Goal: Use online tool/utility: Utilize a website feature to perform a specific function

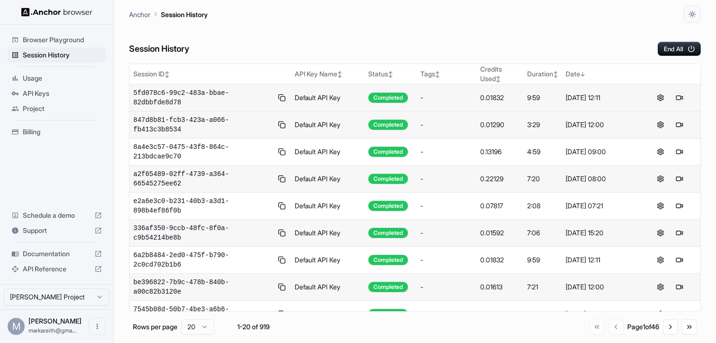
click at [678, 96] on button at bounding box center [678, 97] width 11 height 11
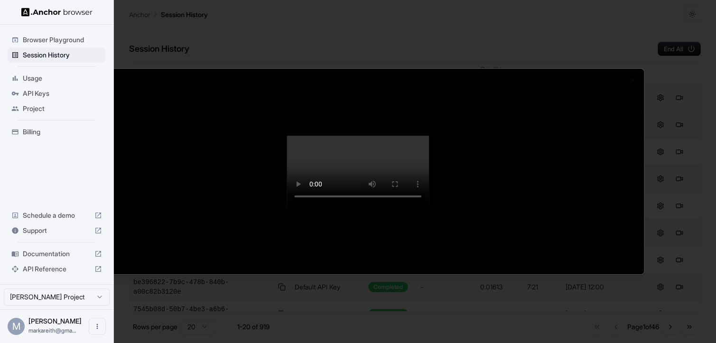
click at [53, 43] on div at bounding box center [358, 171] width 716 height 343
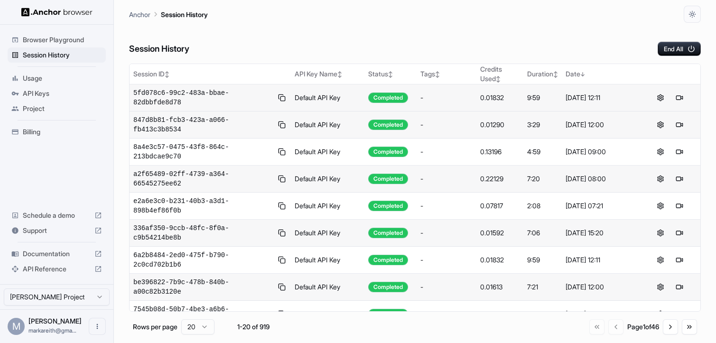
click at [58, 41] on span "Browser Playground" at bounding box center [62, 39] width 79 height 9
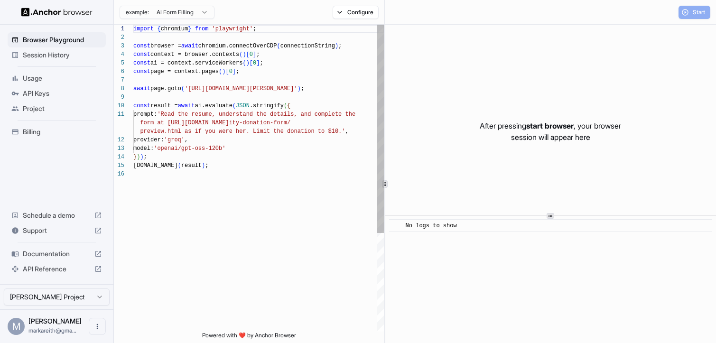
scroll to position [85, 0]
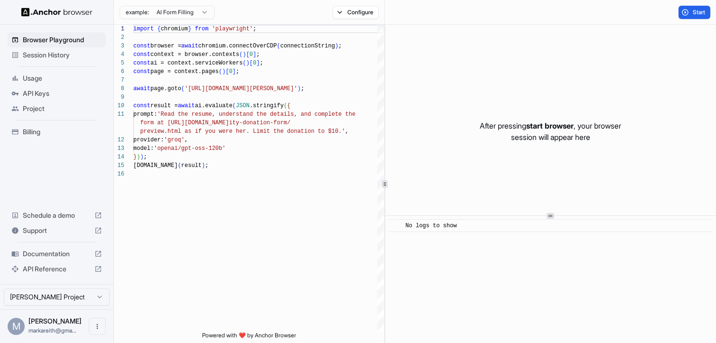
click at [193, 11] on html "Browser Playground Session History Usage API Keys Project Billing Schedule a de…" at bounding box center [358, 171] width 716 height 343
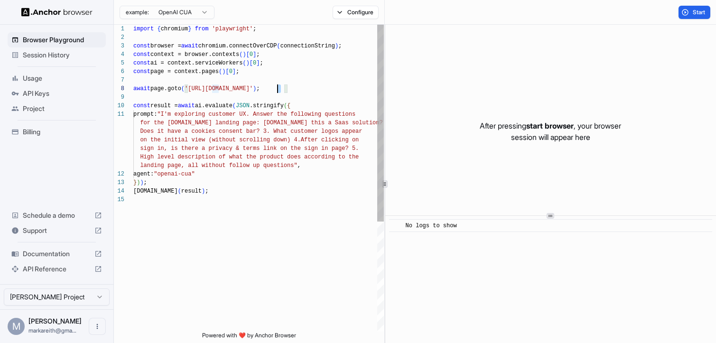
scroll to position [60, 0]
drag, startPoint x: 282, startPoint y: 87, endPoint x: 219, endPoint y: 92, distance: 63.3
click at [219, 92] on div "import { chromium } from 'playwright' ; const browser = await chromium.connectO…" at bounding box center [258, 264] width 250 height 478
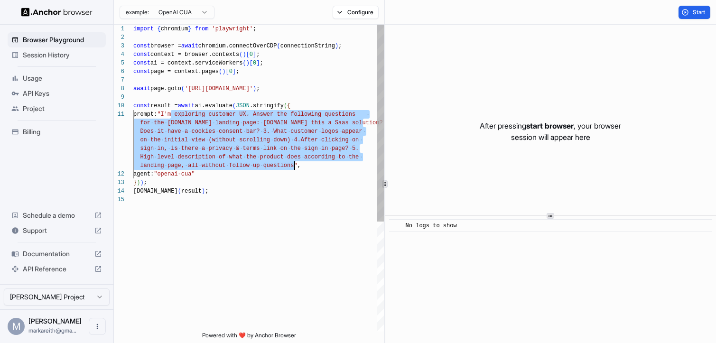
drag, startPoint x: 171, startPoint y: 115, endPoint x: 294, endPoint y: 163, distance: 131.8
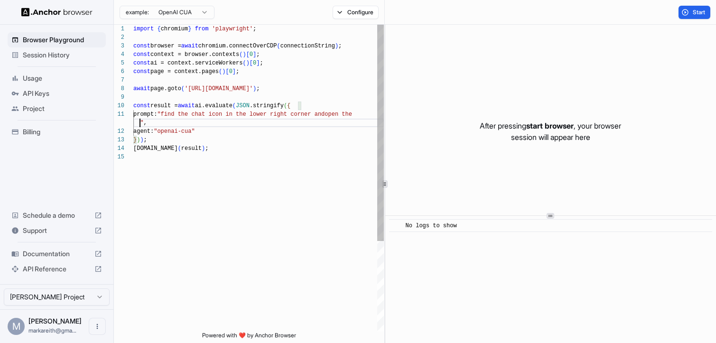
scroll to position [9, 0]
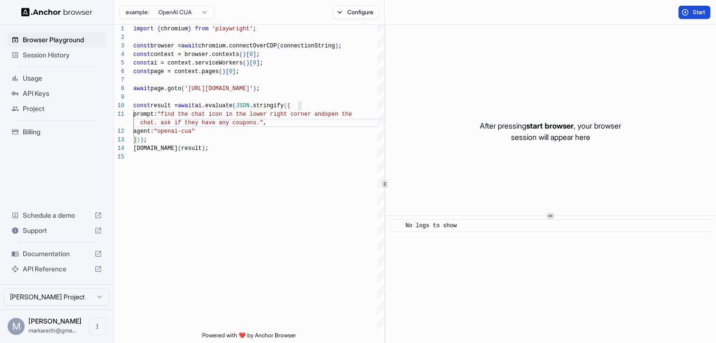
type textarea "**********"
click at [700, 15] on span "Start" at bounding box center [698, 13] width 13 height 8
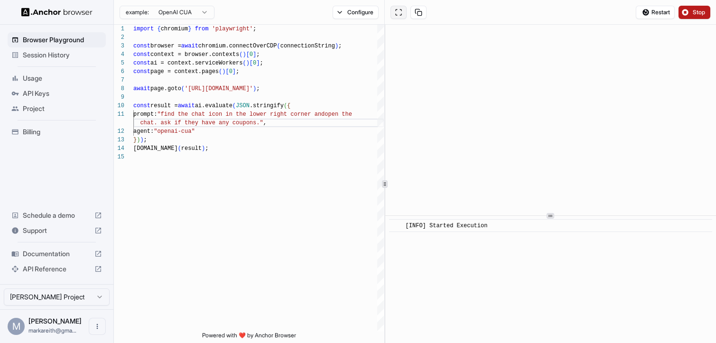
click at [396, 12] on button at bounding box center [398, 12] width 16 height 13
click at [695, 12] on span "Stop" at bounding box center [698, 13] width 13 height 8
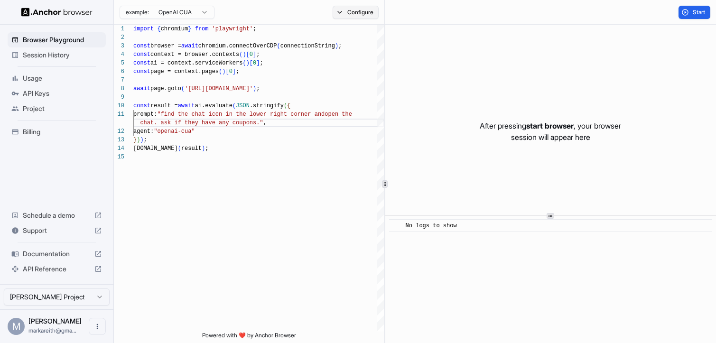
click at [342, 14] on button "Configure" at bounding box center [355, 12] width 46 height 13
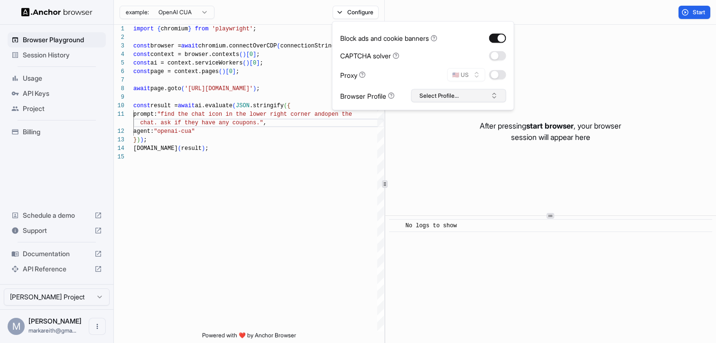
click at [494, 99] on button "Select Profile..." at bounding box center [458, 95] width 95 height 13
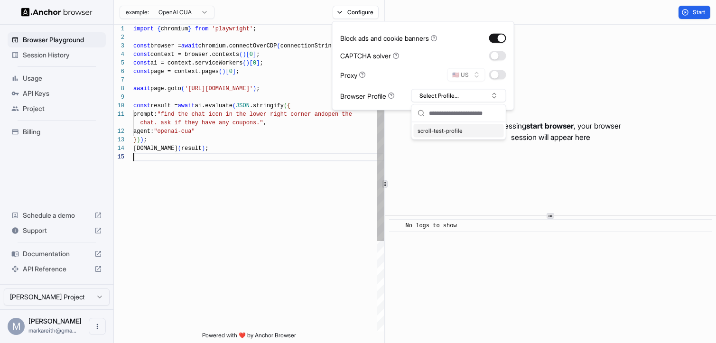
scroll to position [43, 0]
click at [299, 174] on div "import { chromium } from 'playwright' ; const browser = await chromium.connectO…" at bounding box center [258, 242] width 250 height 435
